Goal: Obtain resource: Obtain resource

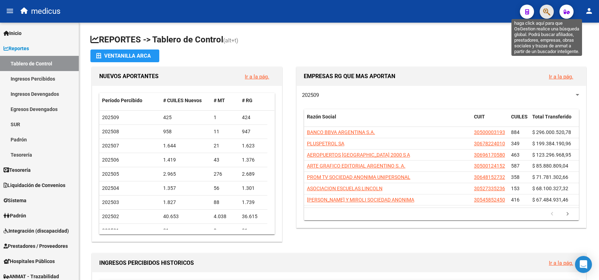
click at [416, 10] on icon "button" at bounding box center [546, 12] width 7 height 8
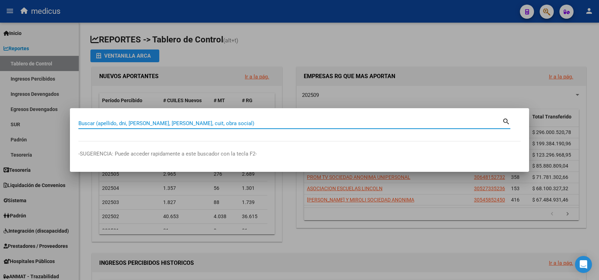
paste input "23169390304"
type input "23169390304"
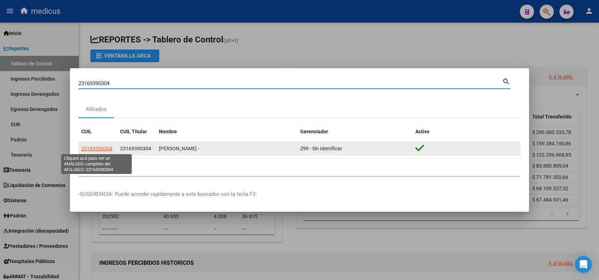
click at [93, 120] on span "23169390304" at bounding box center [96, 148] width 31 height 6
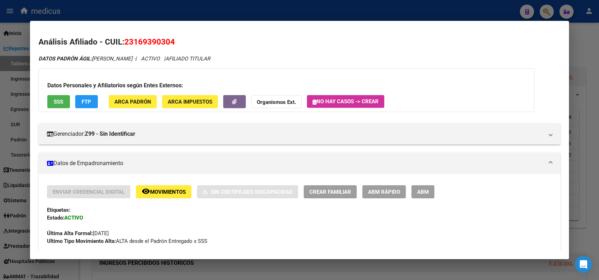
click at [131, 41] on span "23169390304" at bounding box center [149, 41] width 50 height 9
click at [416, 8] on div at bounding box center [299, 140] width 599 height 280
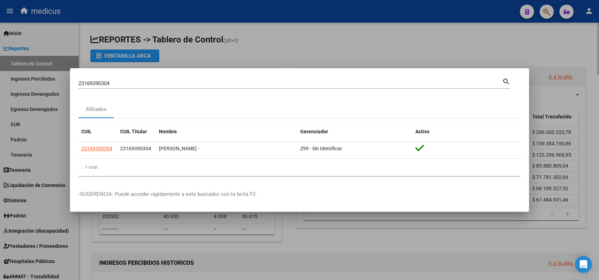
click at [295, 55] on div at bounding box center [299, 140] width 599 height 280
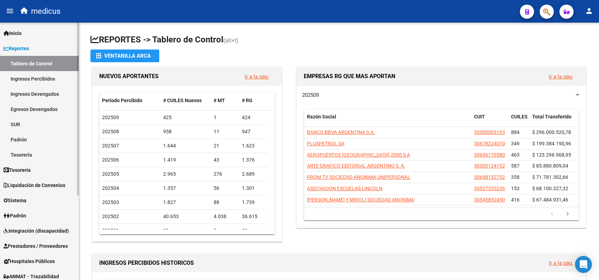
click at [32, 76] on link "Ingresos Percibidos" at bounding box center [39, 78] width 79 height 15
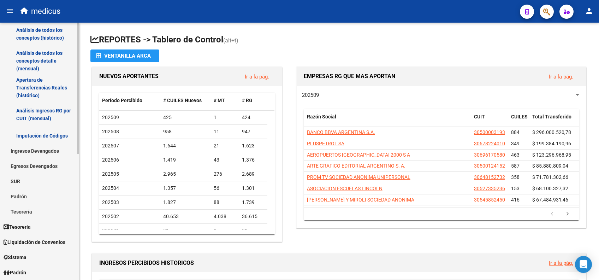
scroll to position [94, 0]
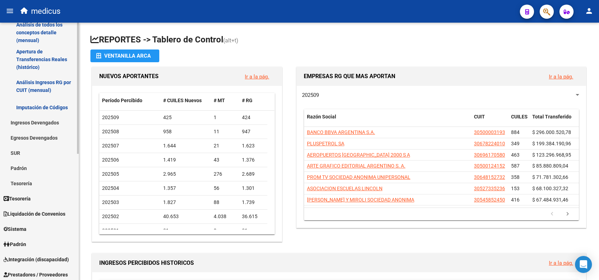
click at [31, 120] on span "Liquidación de Convenios" at bounding box center [35, 214] width 62 height 8
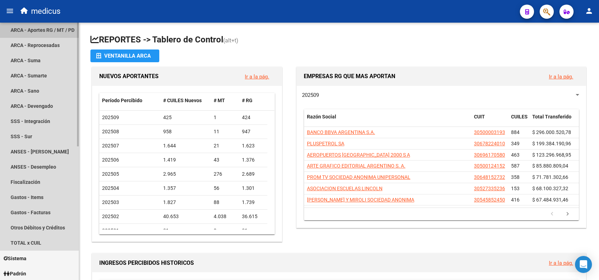
click at [41, 31] on link "ARCA - Aportes RG / MT / PD" at bounding box center [39, 30] width 79 height 15
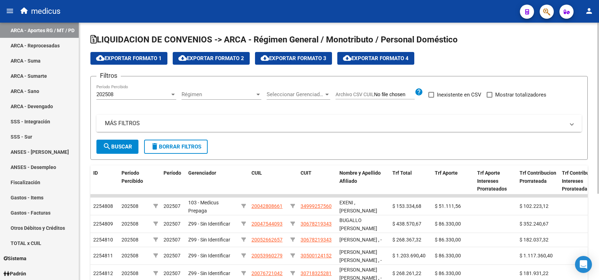
click at [138, 120] on mat-panel-title "MÁS FILTROS" at bounding box center [335, 123] width 460 height 8
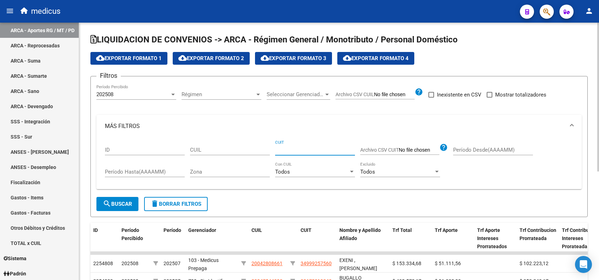
click at [302, 120] on input "CUIT" at bounding box center [315, 150] width 80 height 6
paste input "30-54677131-4"
type input "30-54677131-4"
drag, startPoint x: 124, startPoint y: 202, endPoint x: 183, endPoint y: 174, distance: 66.0
click at [123, 120] on span "search Buscar" at bounding box center [117, 204] width 29 height 6
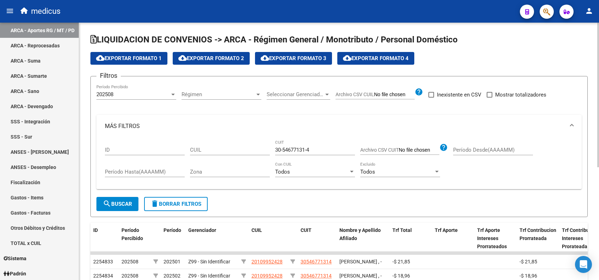
click at [158, 94] on div "202508" at bounding box center [132, 94] width 73 height 6
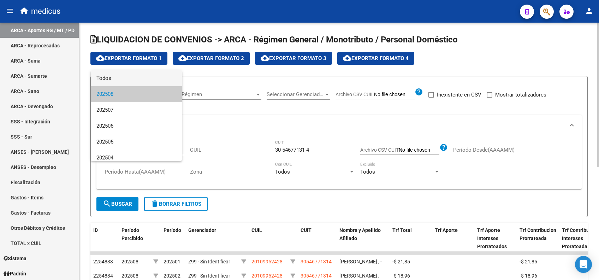
click at [113, 79] on span "Todos" at bounding box center [136, 78] width 80 height 16
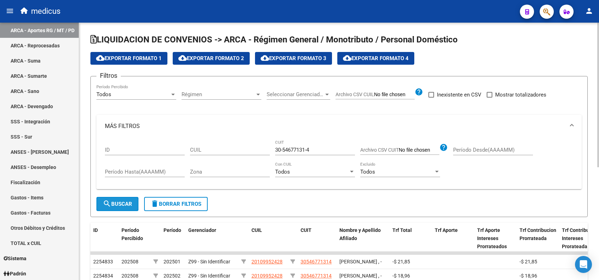
drag, startPoint x: 123, startPoint y: 206, endPoint x: 289, endPoint y: 169, distance: 169.9
click at [123, 120] on button "search Buscar" at bounding box center [117, 204] width 42 height 14
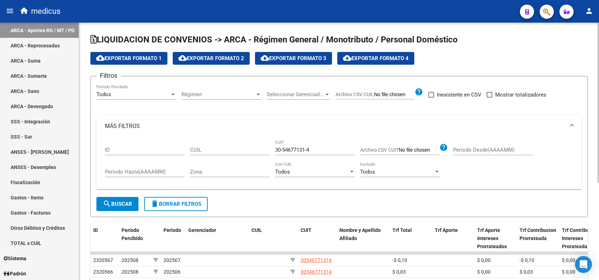
click at [416, 94] on span at bounding box center [490, 95] width 6 height 6
click at [416, 97] on input "Mostrar totalizadores" at bounding box center [489, 97] width 0 height 0
checkbox input "true"
drag, startPoint x: 112, startPoint y: 206, endPoint x: 120, endPoint y: 201, distance: 9.9
click at [112, 120] on span "search Buscar" at bounding box center [117, 204] width 29 height 6
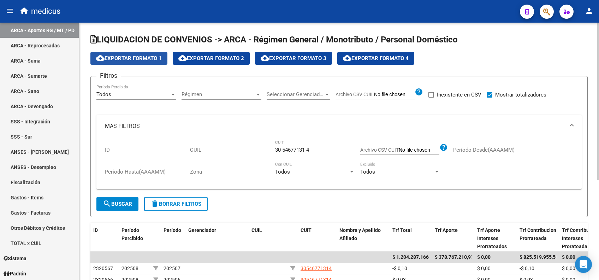
click at [136, 60] on span "cloud_download Exportar Formato 1" at bounding box center [129, 58] width 66 height 6
